Goal: Task Accomplishment & Management: Use online tool/utility

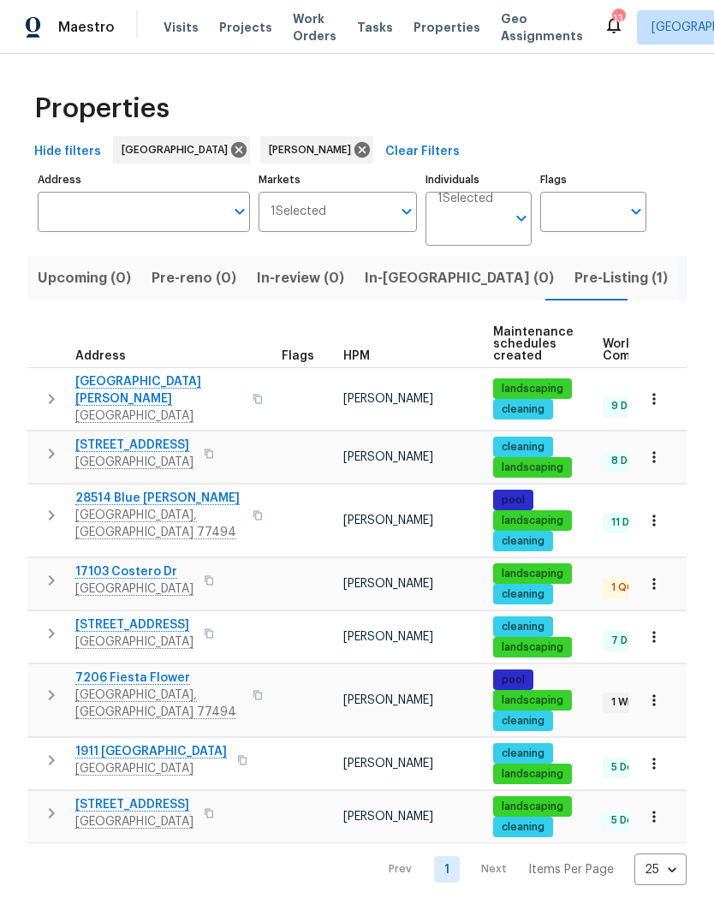
click at [141, 407] on span "Richmond, TX 77406" at bounding box center [158, 415] width 167 height 17
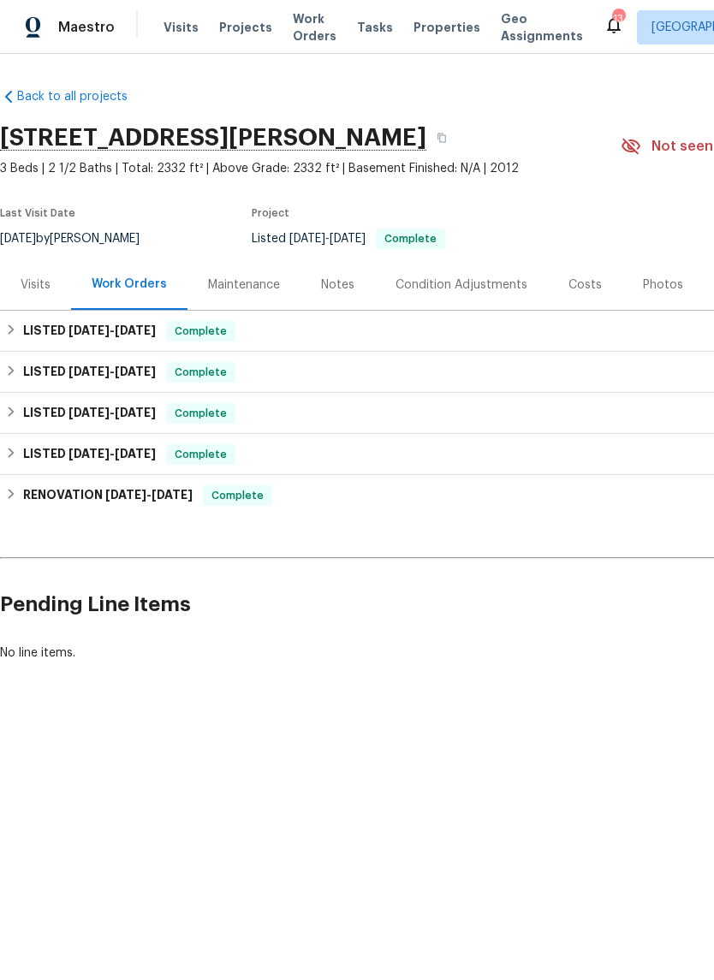
click at [607, 27] on icon at bounding box center [614, 25] width 14 height 17
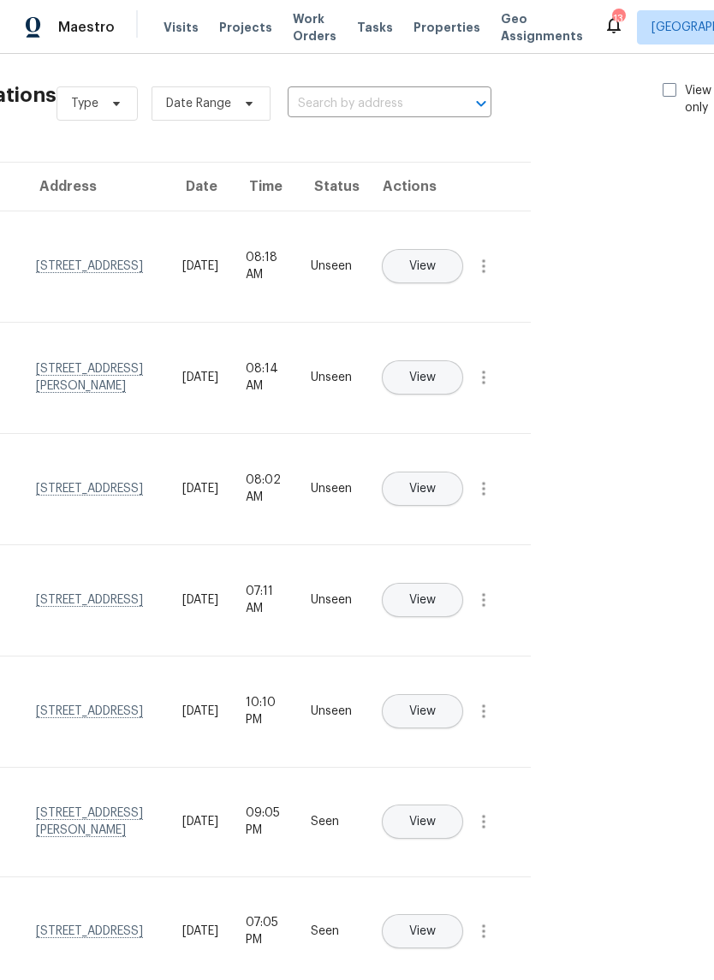
scroll to position [9, 128]
click at [665, 87] on span at bounding box center [669, 89] width 14 height 14
click at [665, 87] on input "View unseen only" at bounding box center [667, 86] width 11 height 11
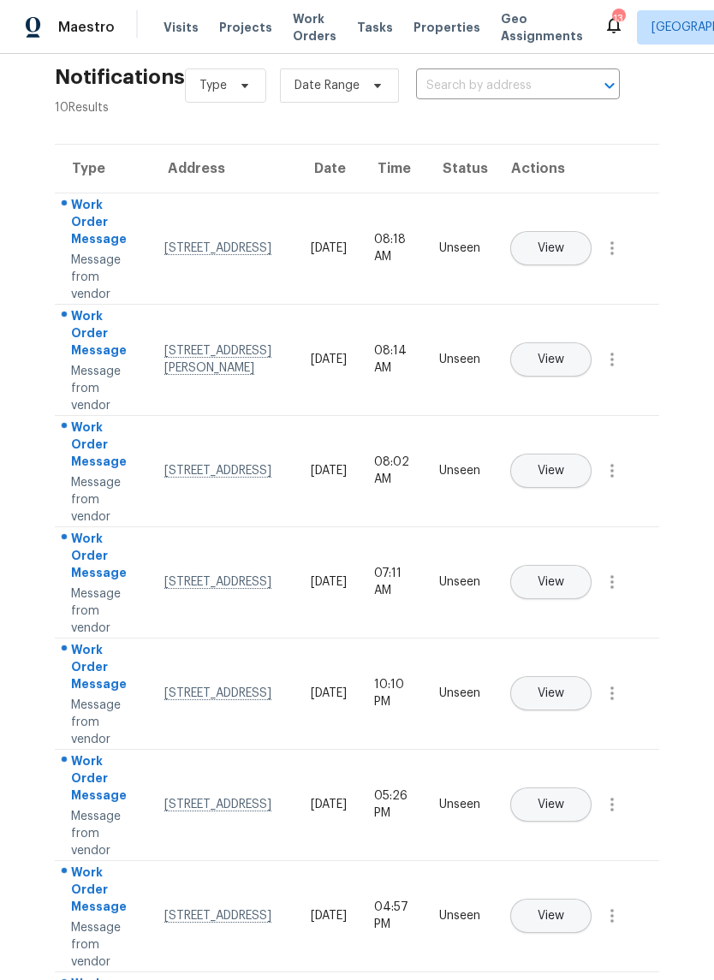
scroll to position [27, 0]
click at [616, 258] on icon "button" at bounding box center [612, 248] width 21 height 21
click at [556, 270] on div "Mark Seen" at bounding box center [515, 268] width 134 height 17
click at [619, 368] on icon "button" at bounding box center [612, 357] width 21 height 21
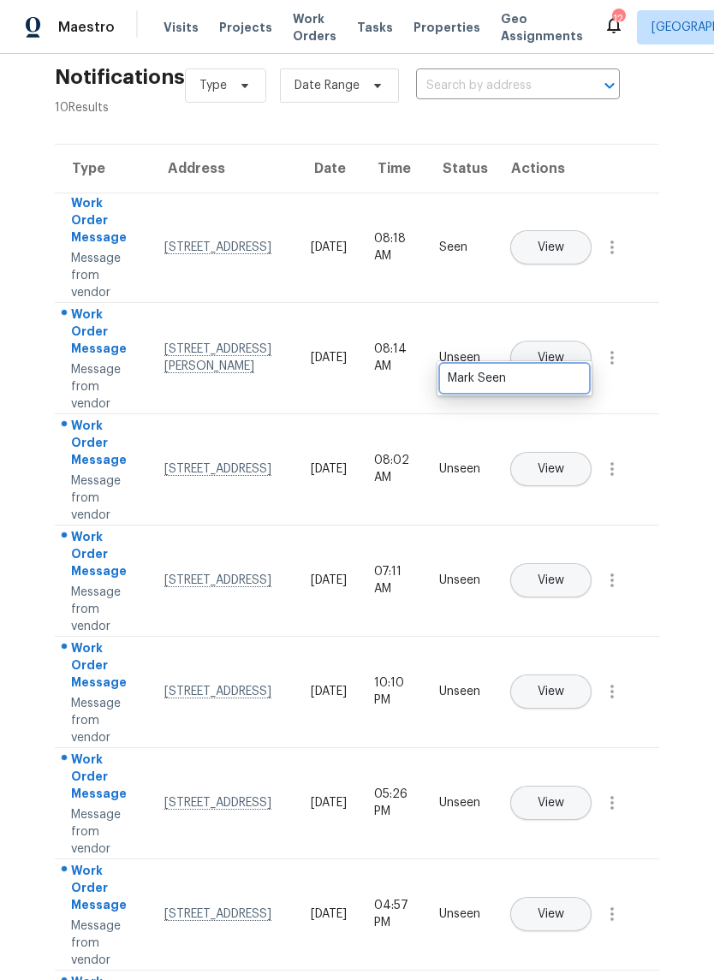
click at [570, 387] on link "Mark Seen" at bounding box center [514, 378] width 145 height 26
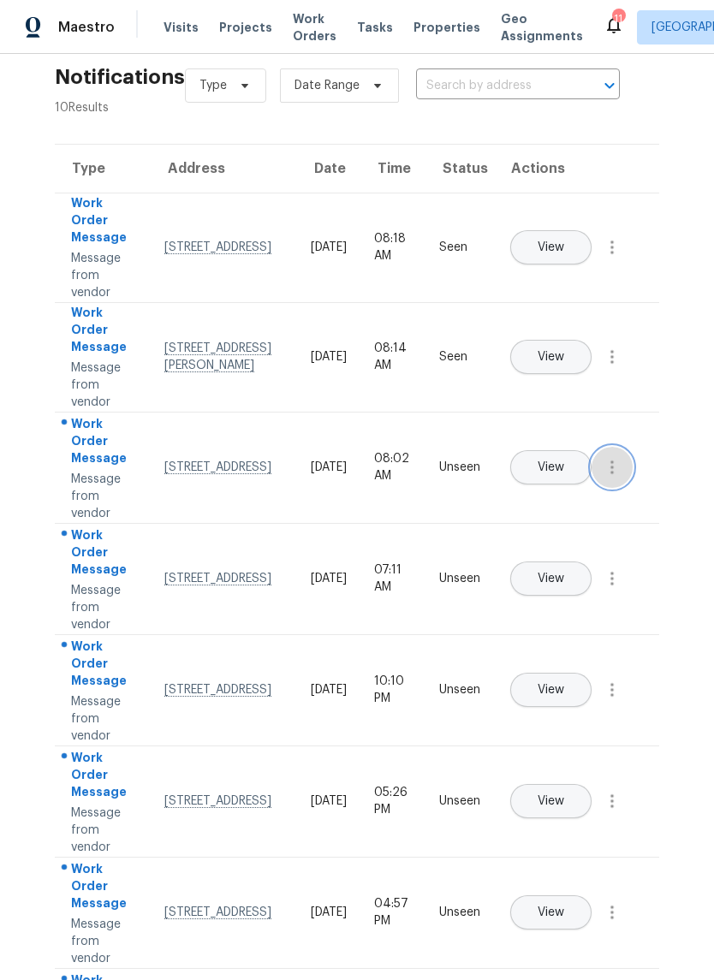
click at [624, 486] on button "button" at bounding box center [611, 467] width 41 height 41
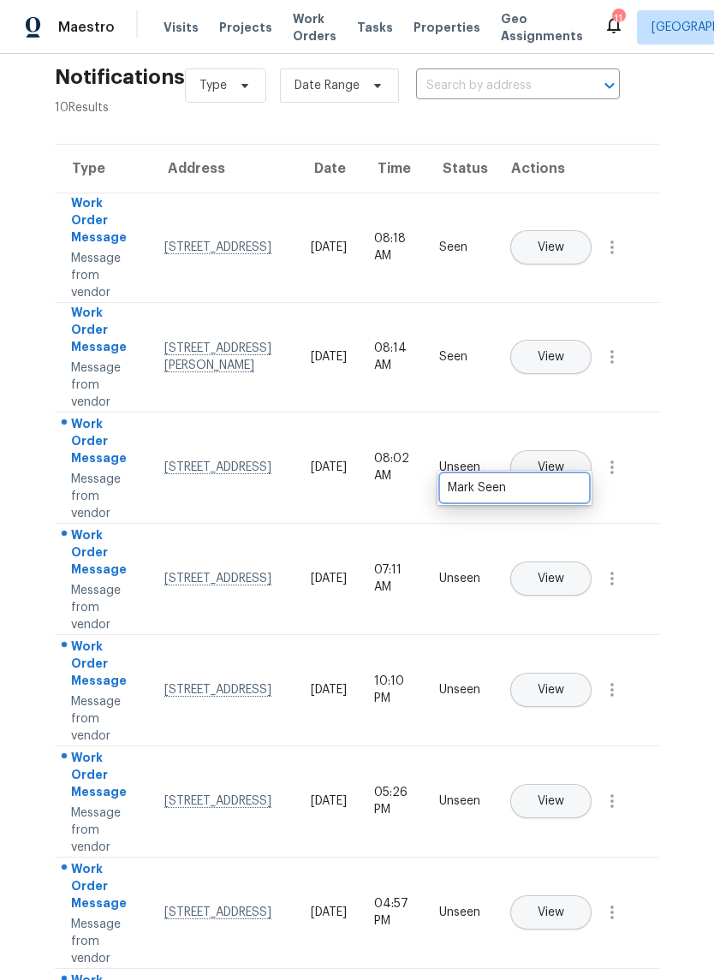
click at [560, 492] on div "Mark Seen" at bounding box center [515, 487] width 134 height 17
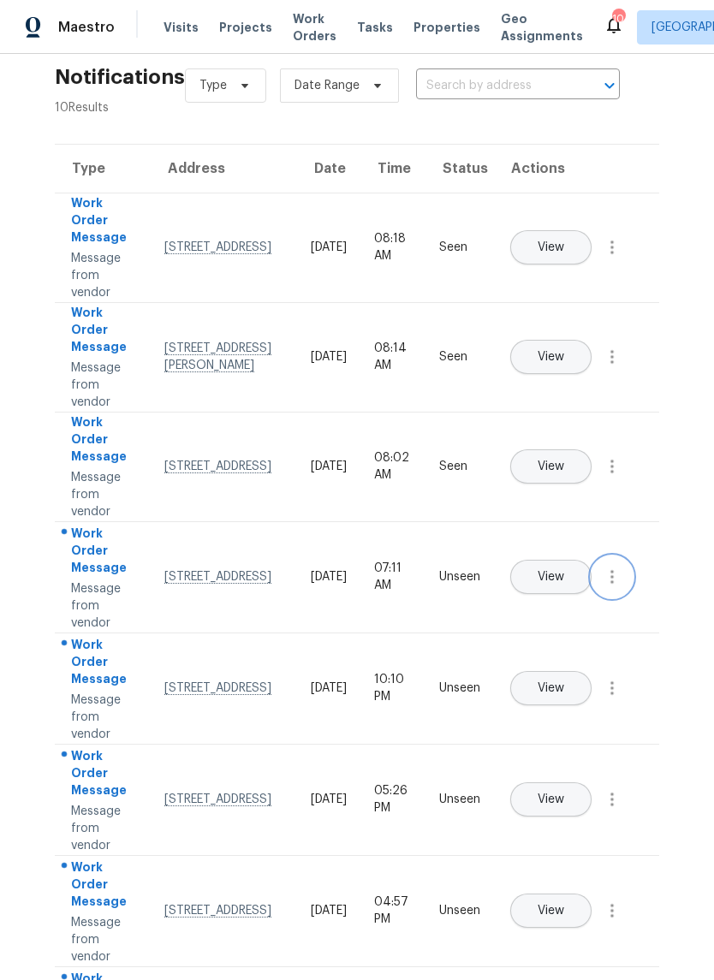
click at [615, 587] on icon "button" at bounding box center [612, 577] width 21 height 21
click at [555, 596] on div "Mark Seen" at bounding box center [515, 597] width 134 height 17
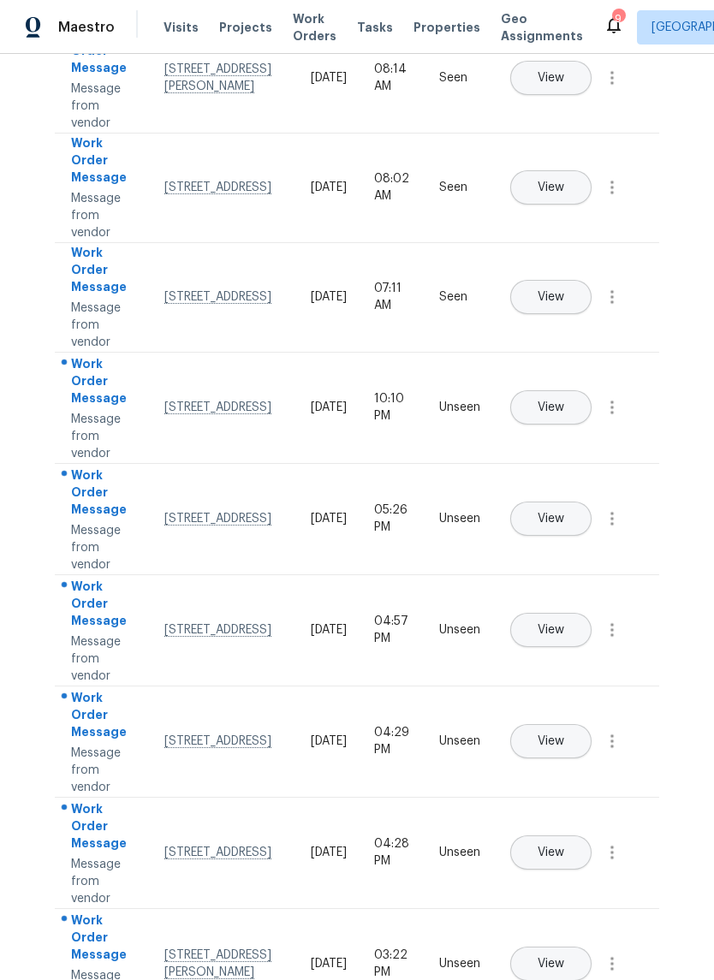
scroll to position [307, 0]
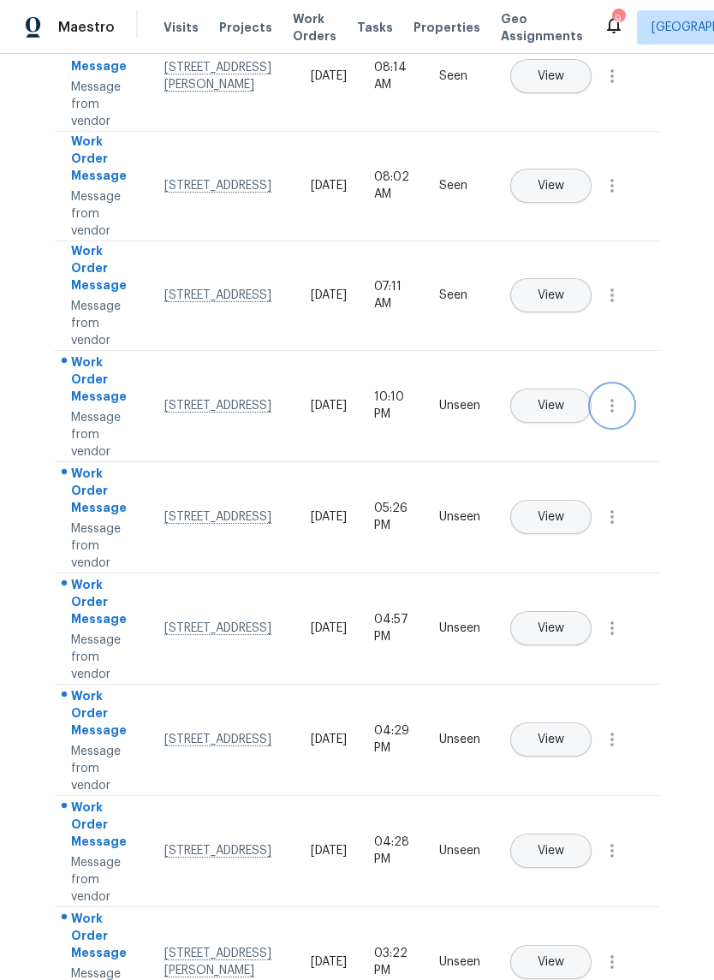
click at [616, 416] on icon "button" at bounding box center [612, 405] width 21 height 21
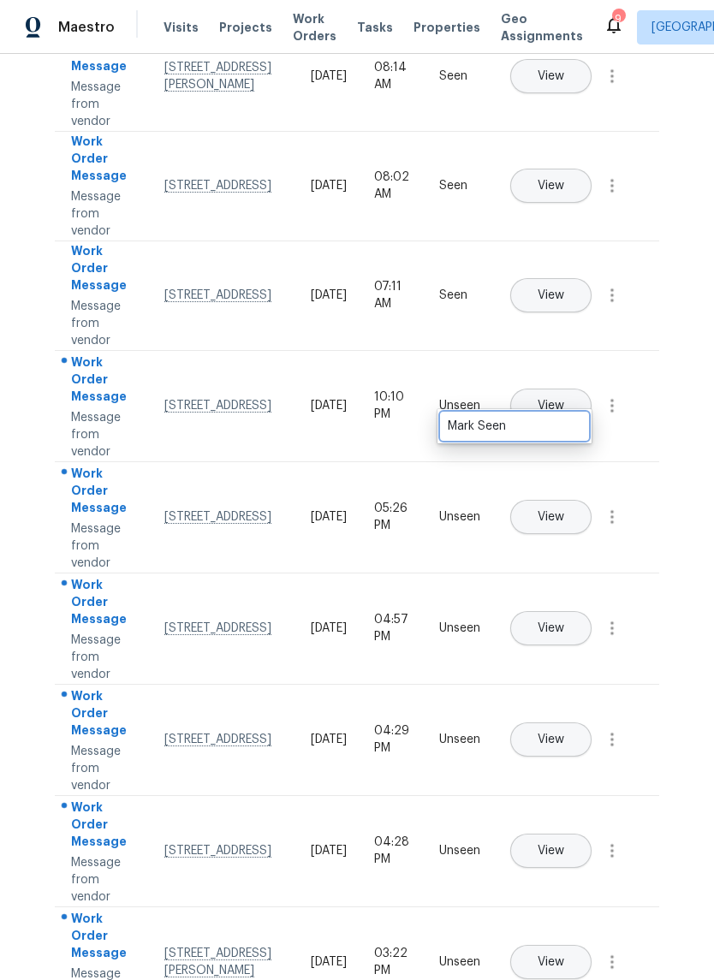
click at [566, 423] on div "Mark Seen" at bounding box center [515, 426] width 134 height 17
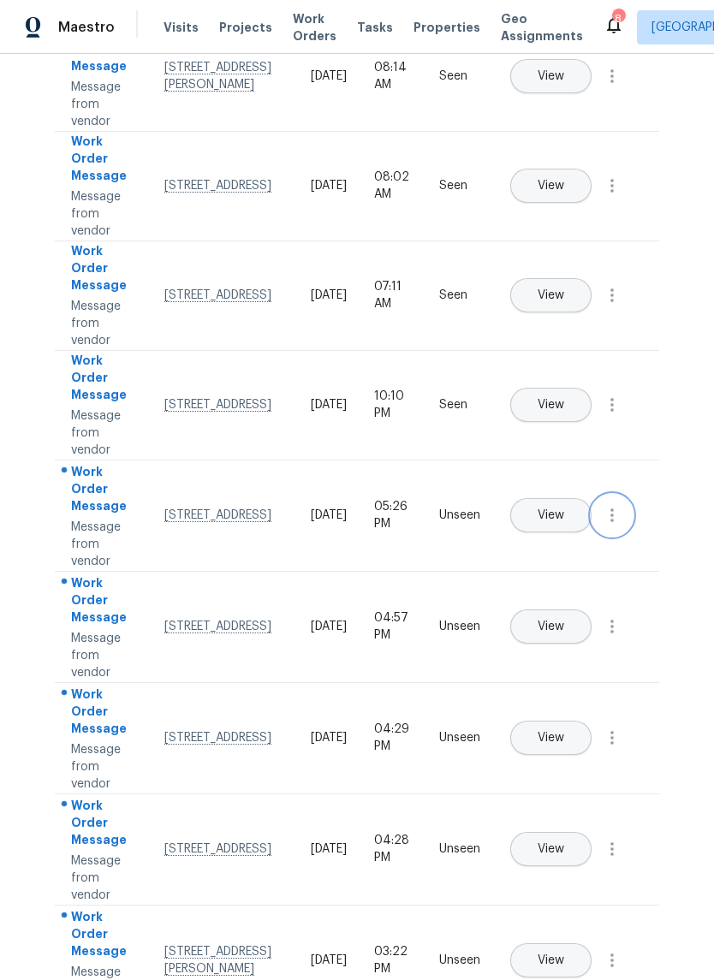
click at [615, 526] on icon "button" at bounding box center [612, 515] width 21 height 21
click at [562, 538] on div "Mark Seen" at bounding box center [515, 535] width 134 height 17
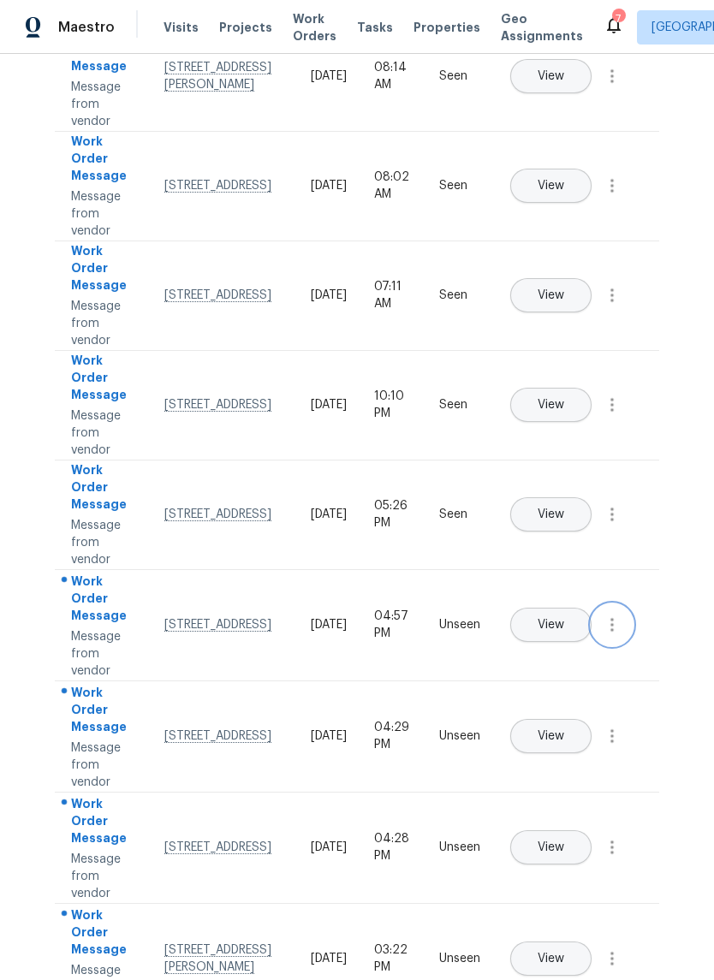
click at [618, 635] on icon "button" at bounding box center [612, 625] width 21 height 21
click at [561, 655] on link "Mark Seen" at bounding box center [514, 645] width 145 height 26
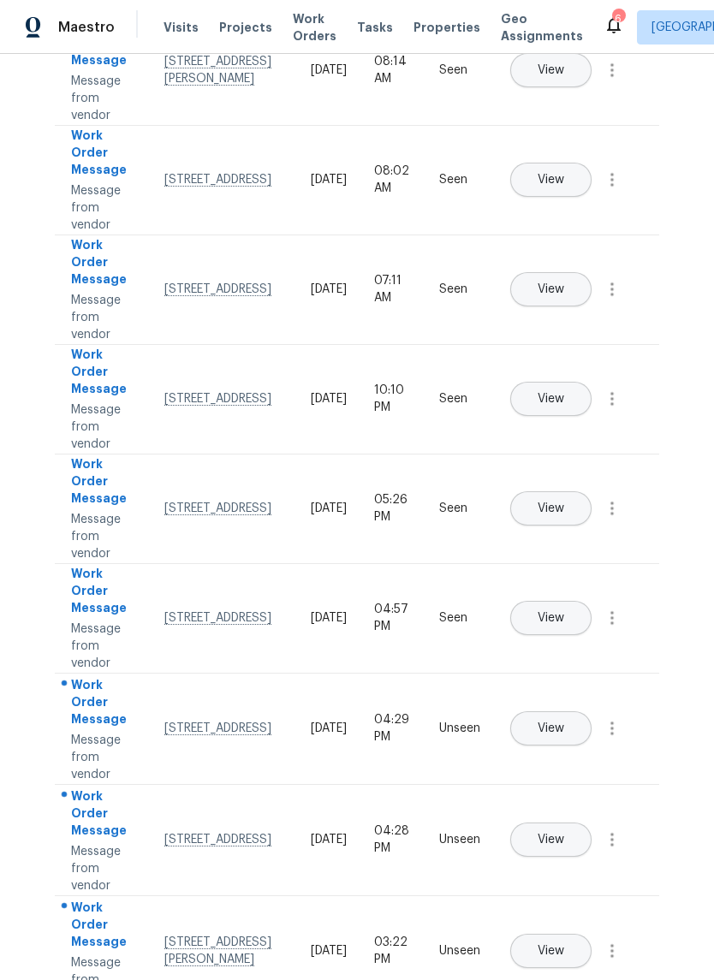
scroll to position [312, 0]
click at [621, 851] on icon "button" at bounding box center [612, 840] width 21 height 21
click at [559, 858] on div "Mark Seen" at bounding box center [515, 860] width 134 height 17
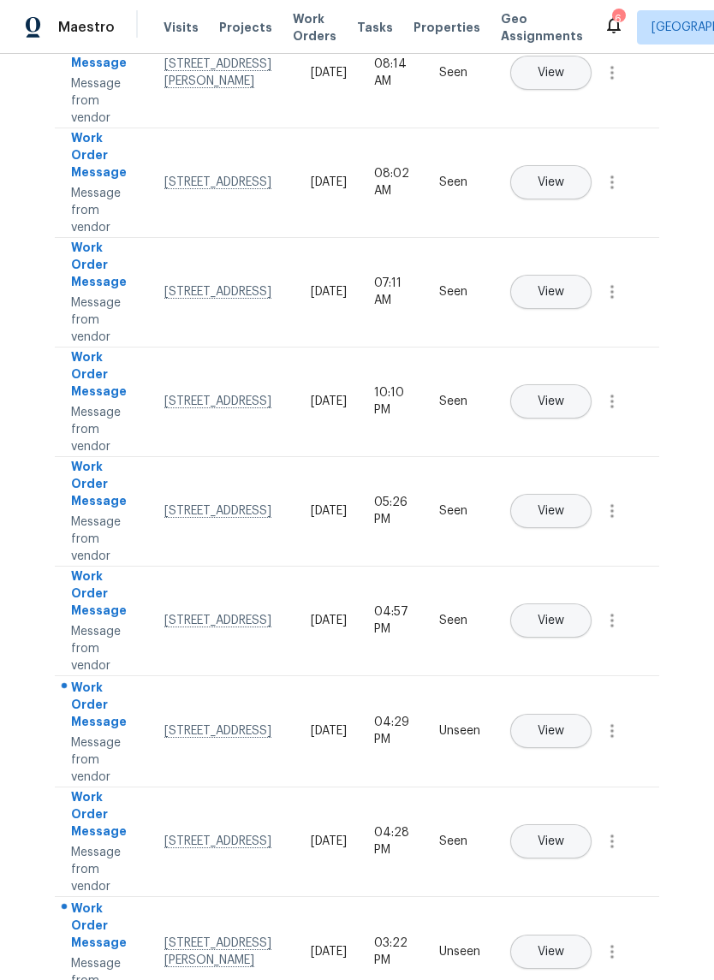
scroll to position [42, 0]
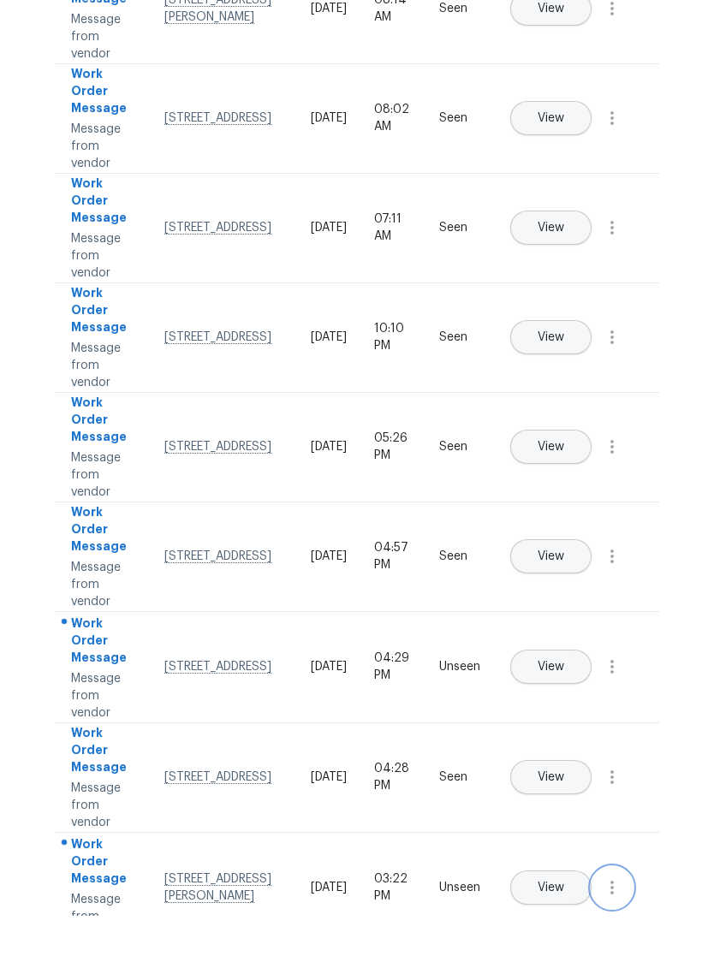
click at [619, 941] on icon "button" at bounding box center [612, 951] width 21 height 21
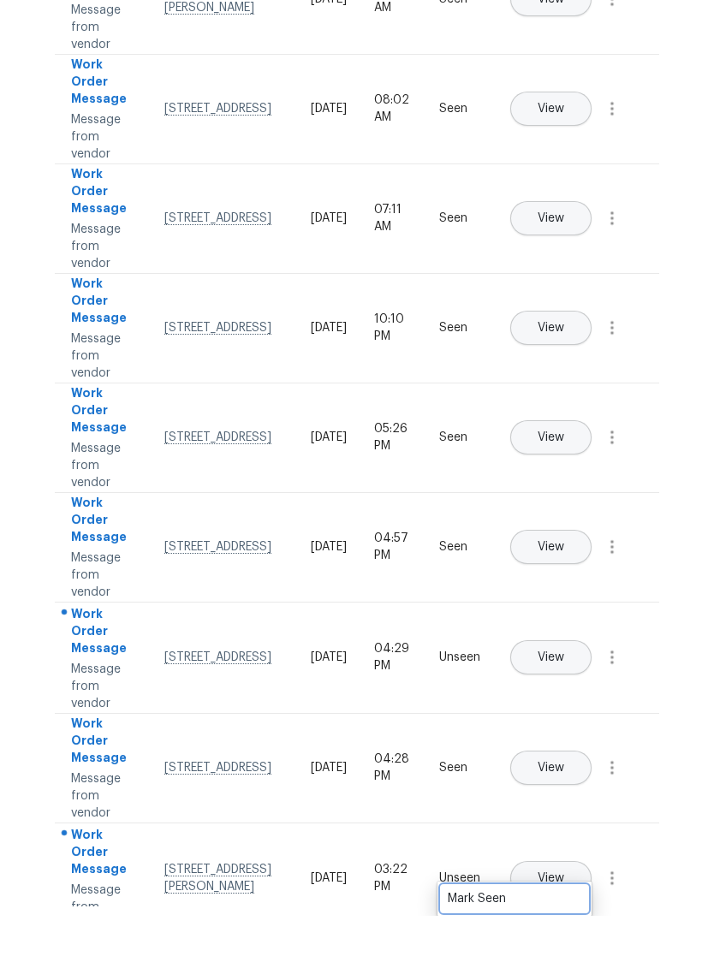
click at [567, 954] on div "Mark Seen" at bounding box center [515, 962] width 134 height 17
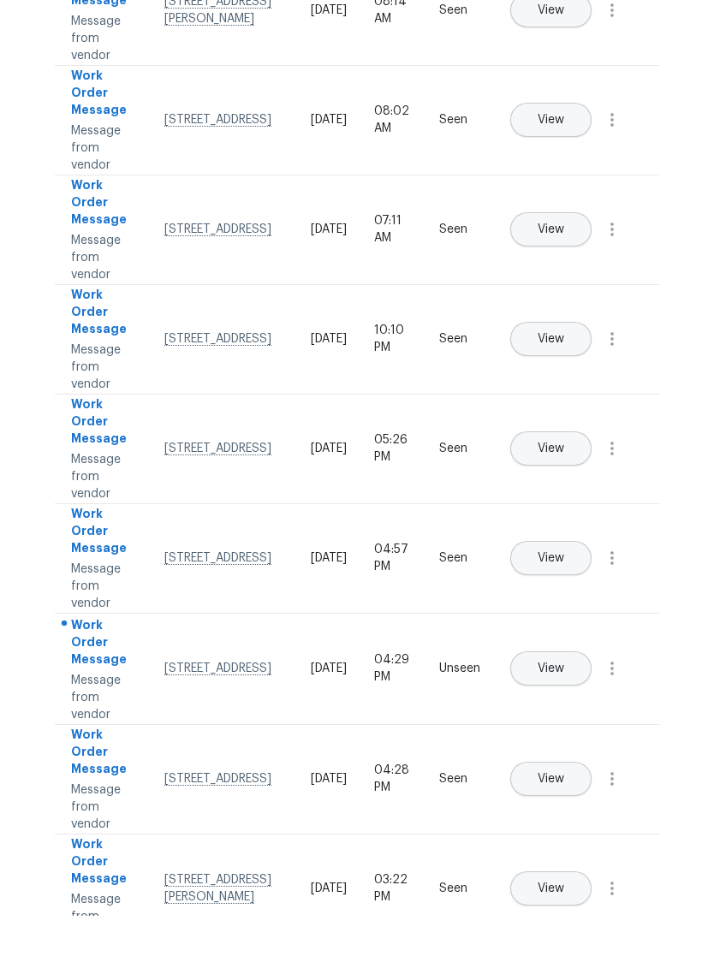
click at [591, 716] on button "View" at bounding box center [550, 733] width 81 height 34
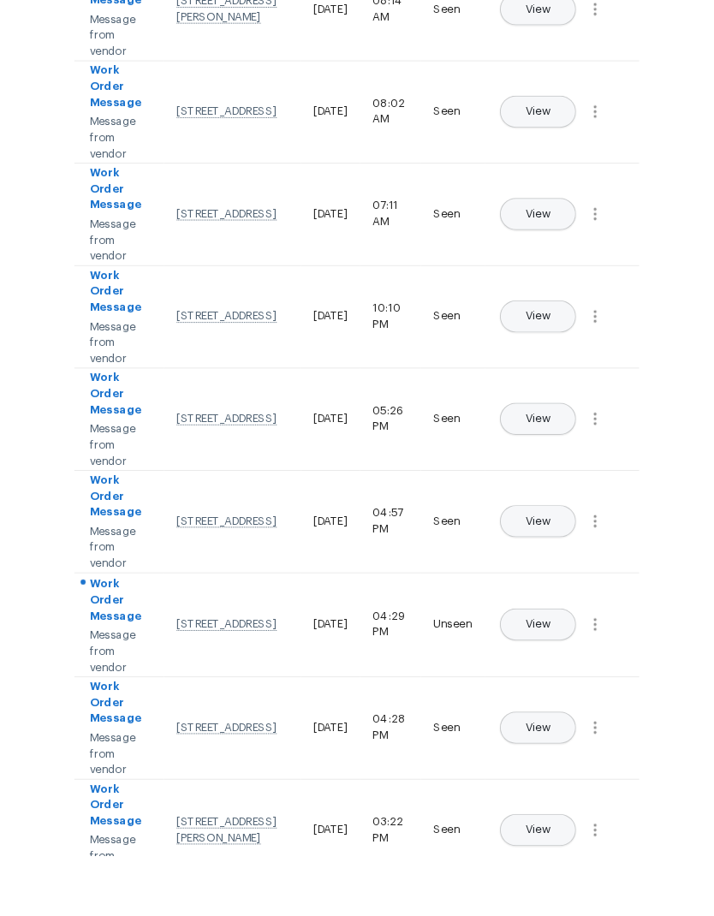
scroll to position [68, 0]
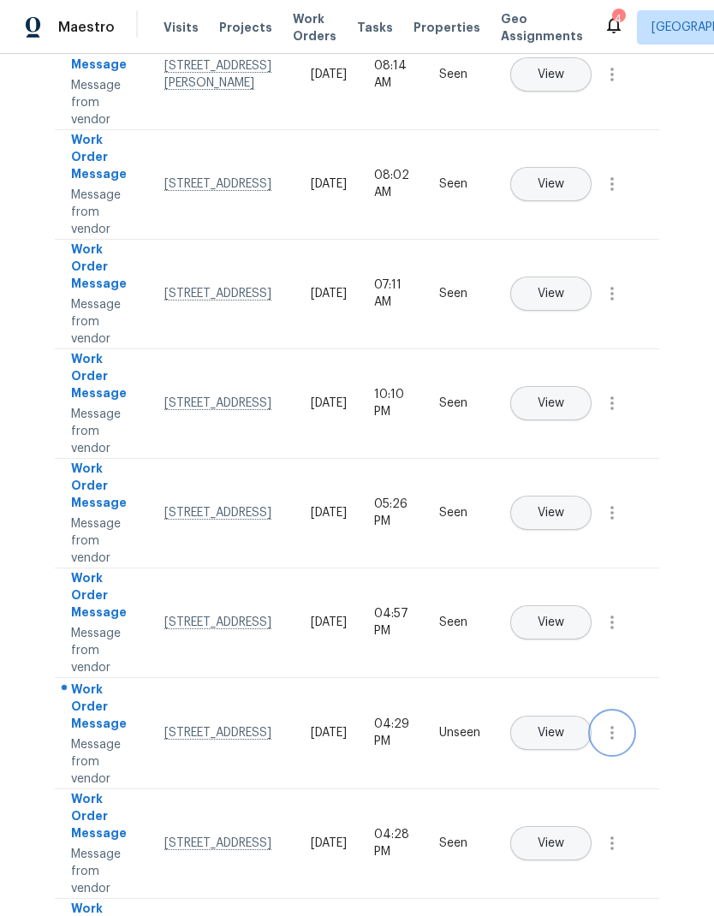
click at [621, 722] on icon "button" at bounding box center [612, 732] width 21 height 21
click at [564, 745] on div "Mark Seen" at bounding box center [515, 753] width 134 height 17
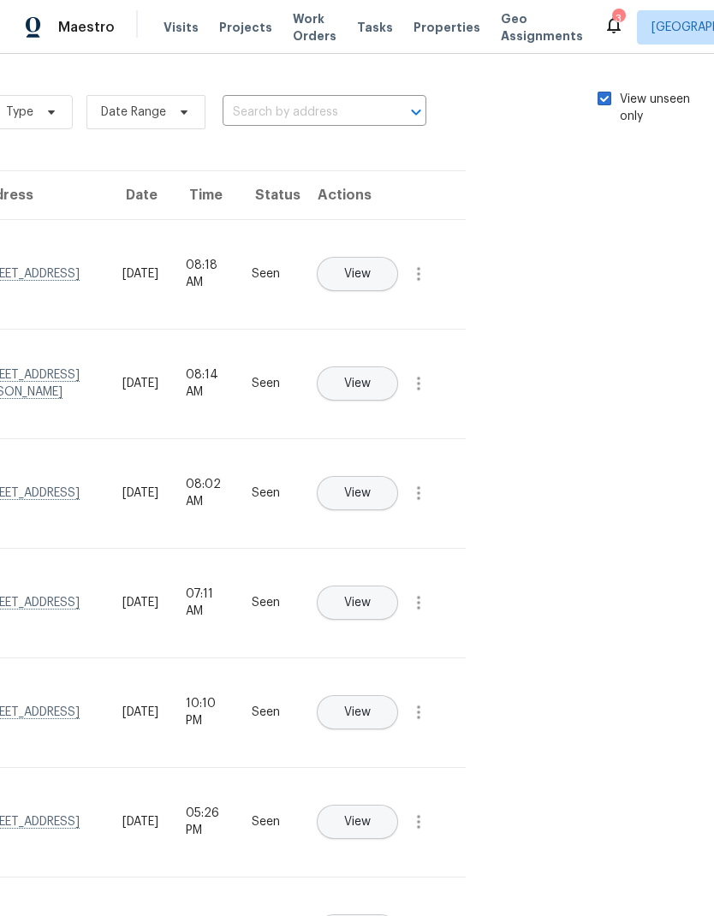
scroll to position [0, 193]
click at [603, 92] on span at bounding box center [605, 99] width 14 height 14
click at [603, 91] on input "View unseen only" at bounding box center [603, 96] width 11 height 11
click at [604, 99] on span at bounding box center [605, 99] width 14 height 14
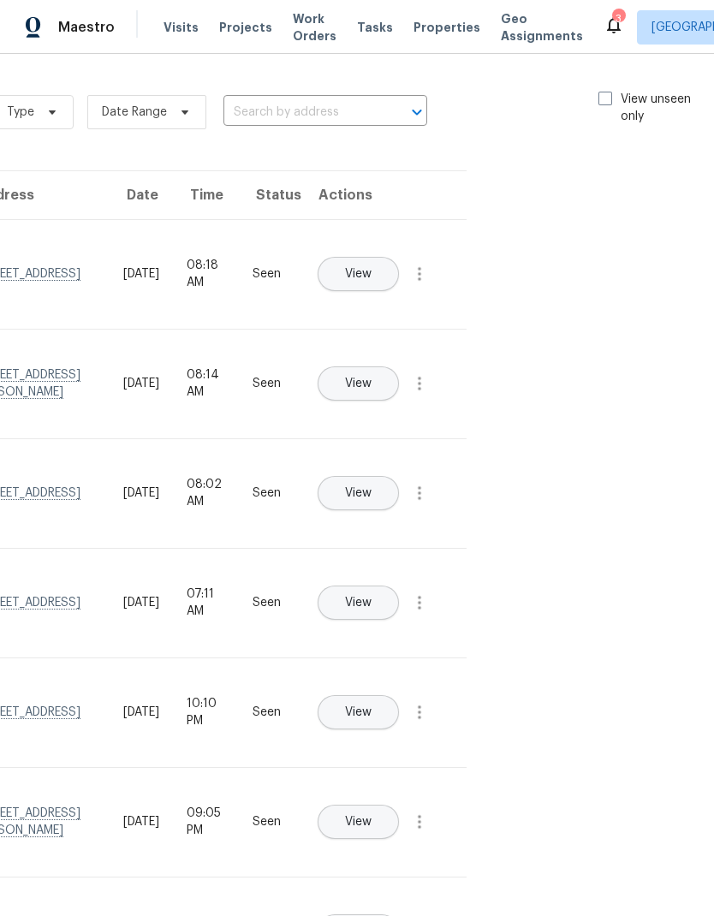
click at [604, 99] on input "View unseen only" at bounding box center [603, 96] width 11 height 11
checkbox input "true"
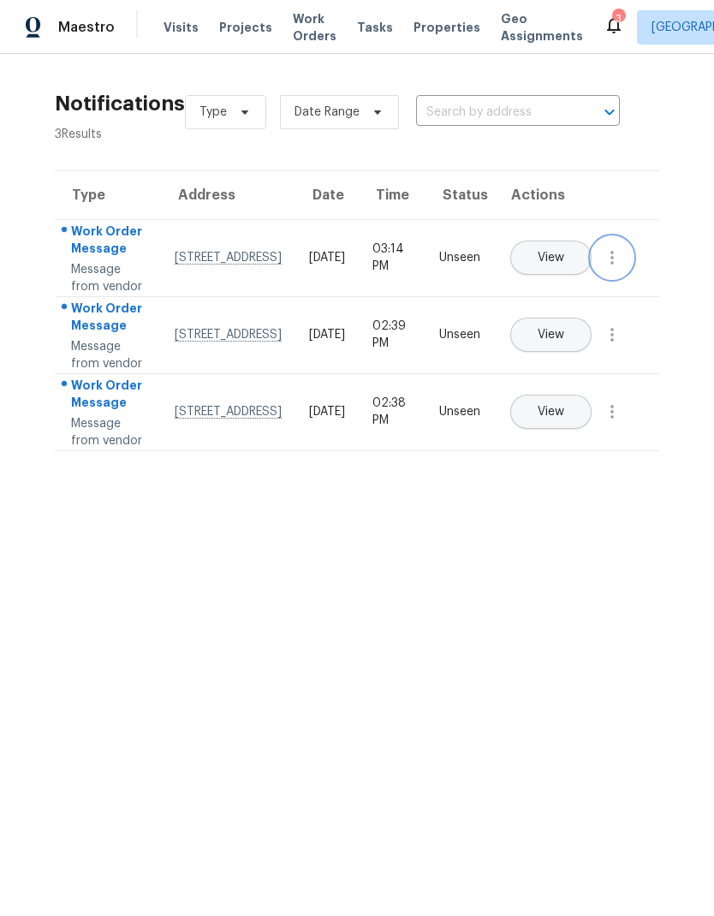
click at [616, 268] on icon "button" at bounding box center [612, 257] width 21 height 21
click at [561, 304] on link "Mark Seen" at bounding box center [514, 295] width 145 height 26
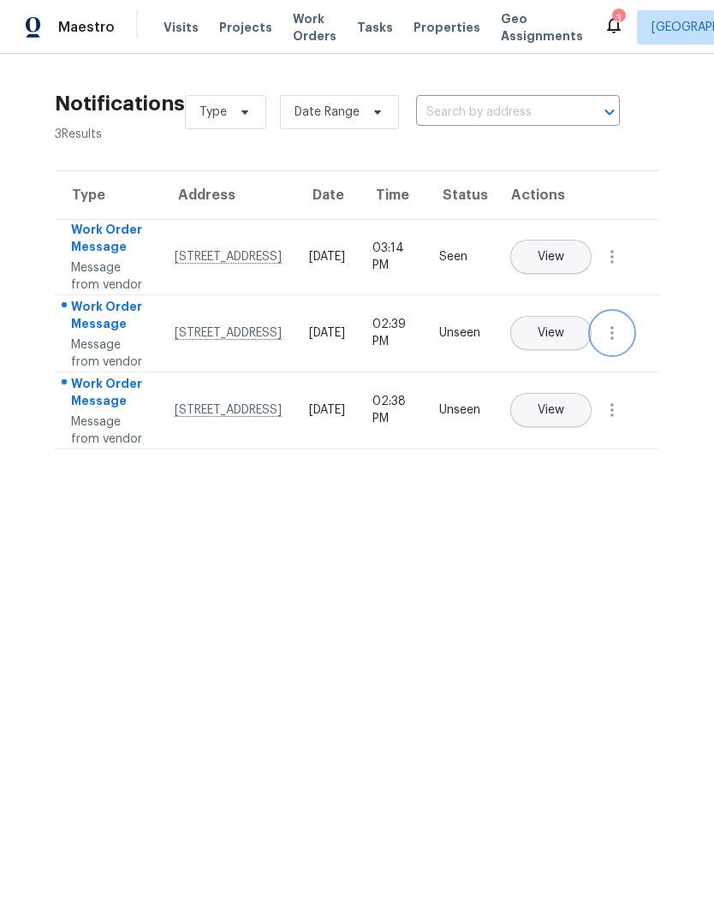
click at [619, 343] on icon "button" at bounding box center [612, 333] width 21 height 21
click at [572, 416] on link "Mark Seen" at bounding box center [514, 405] width 145 height 26
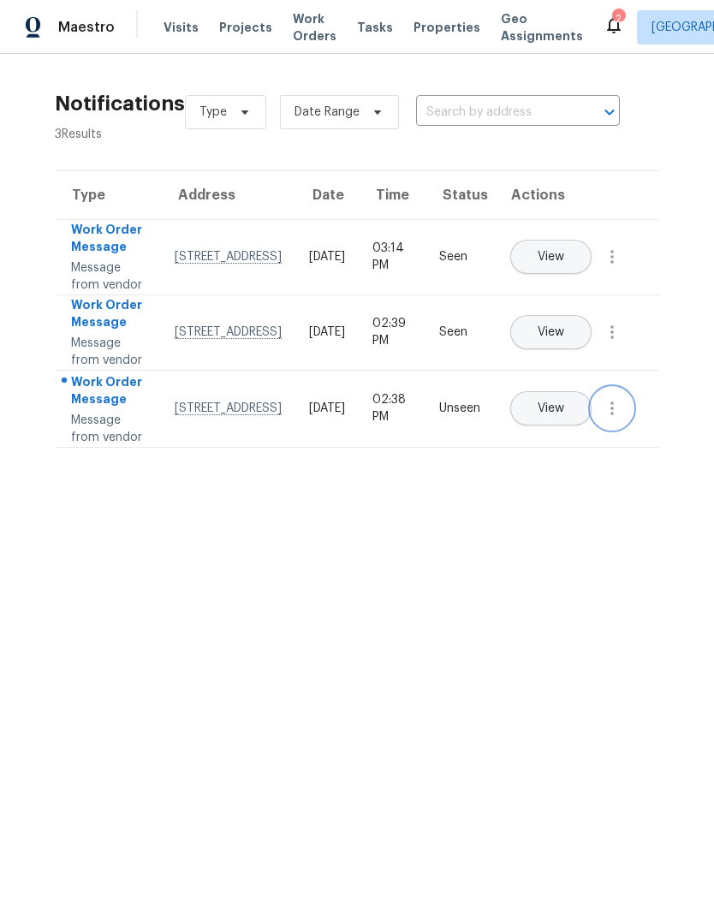
click at [624, 429] on button "button" at bounding box center [611, 408] width 41 height 41
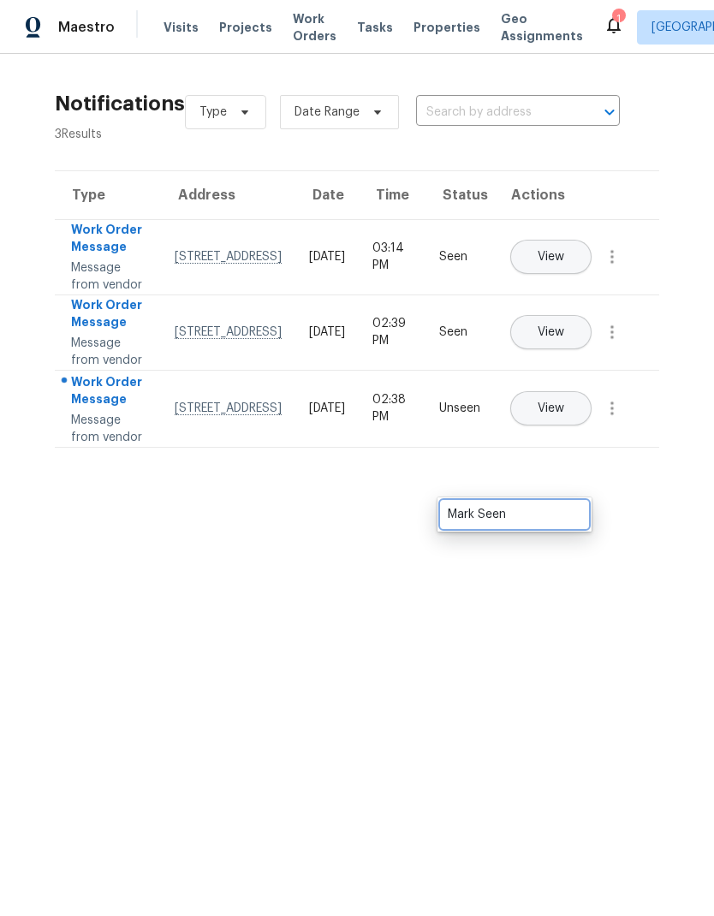
click at [561, 508] on div "Mark Seen" at bounding box center [515, 514] width 134 height 17
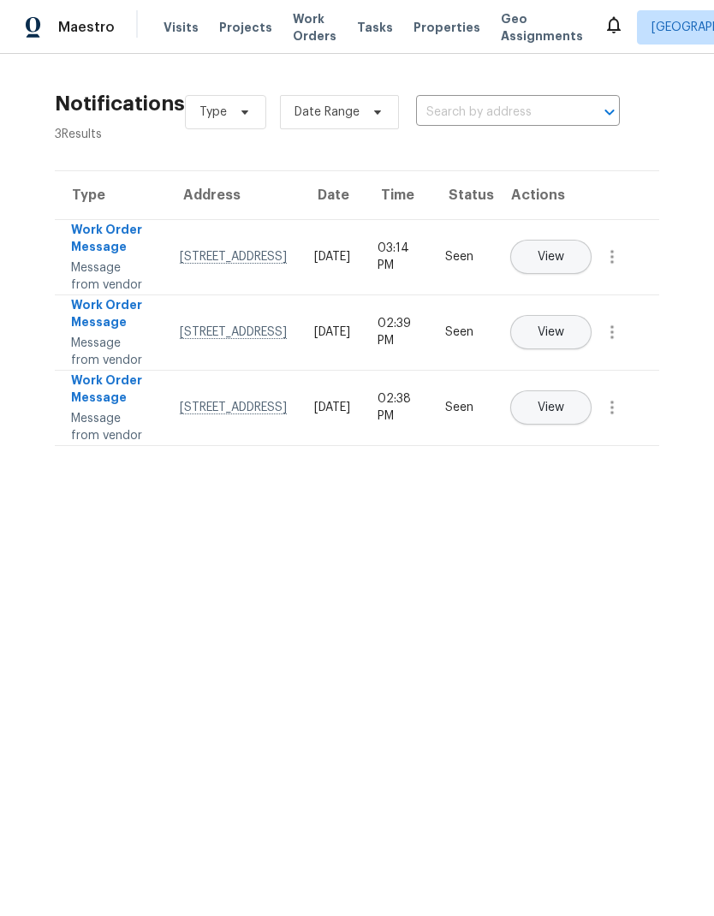
click at [591, 460] on html "Maestro Visits Projects Work Orders Tasks Properties Geo Assignments Houston St…" at bounding box center [357, 230] width 714 height 460
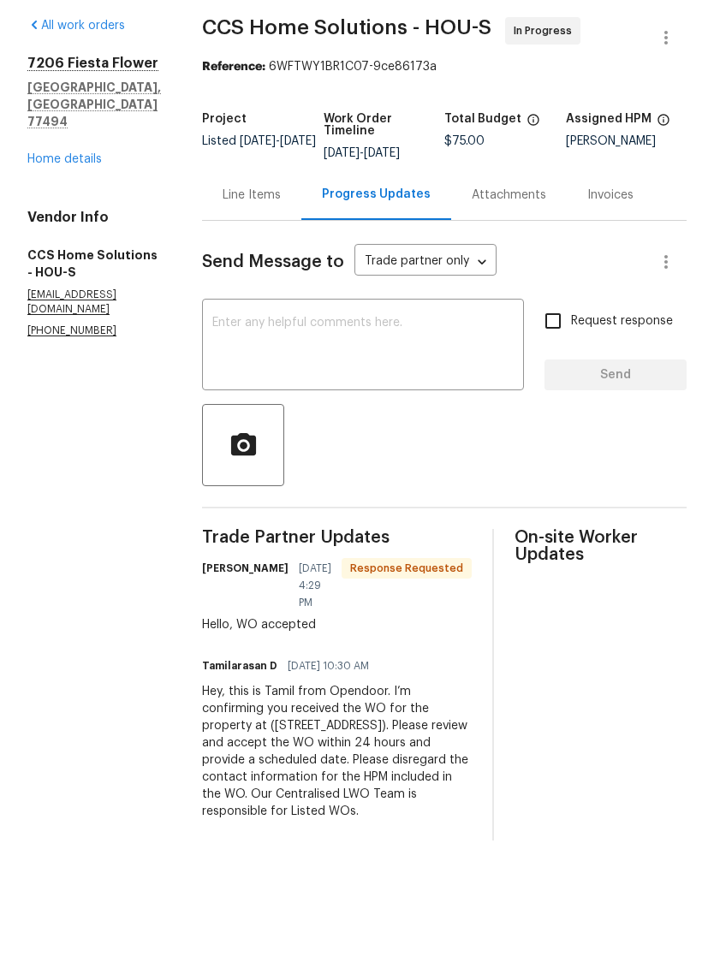
click at [274, 251] on div "Line Items" at bounding box center [252, 259] width 58 height 17
